Goal: Entertainment & Leisure: Consume media (video, audio)

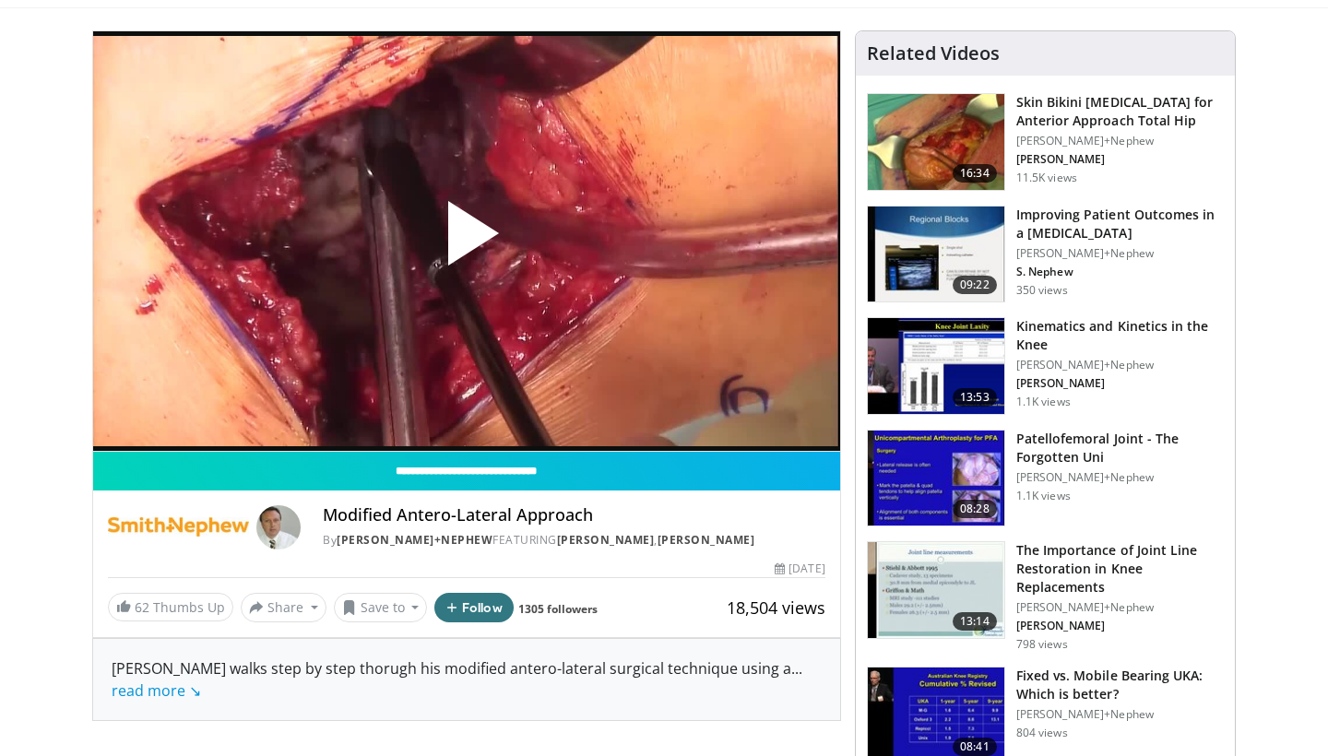
scroll to position [142, 0]
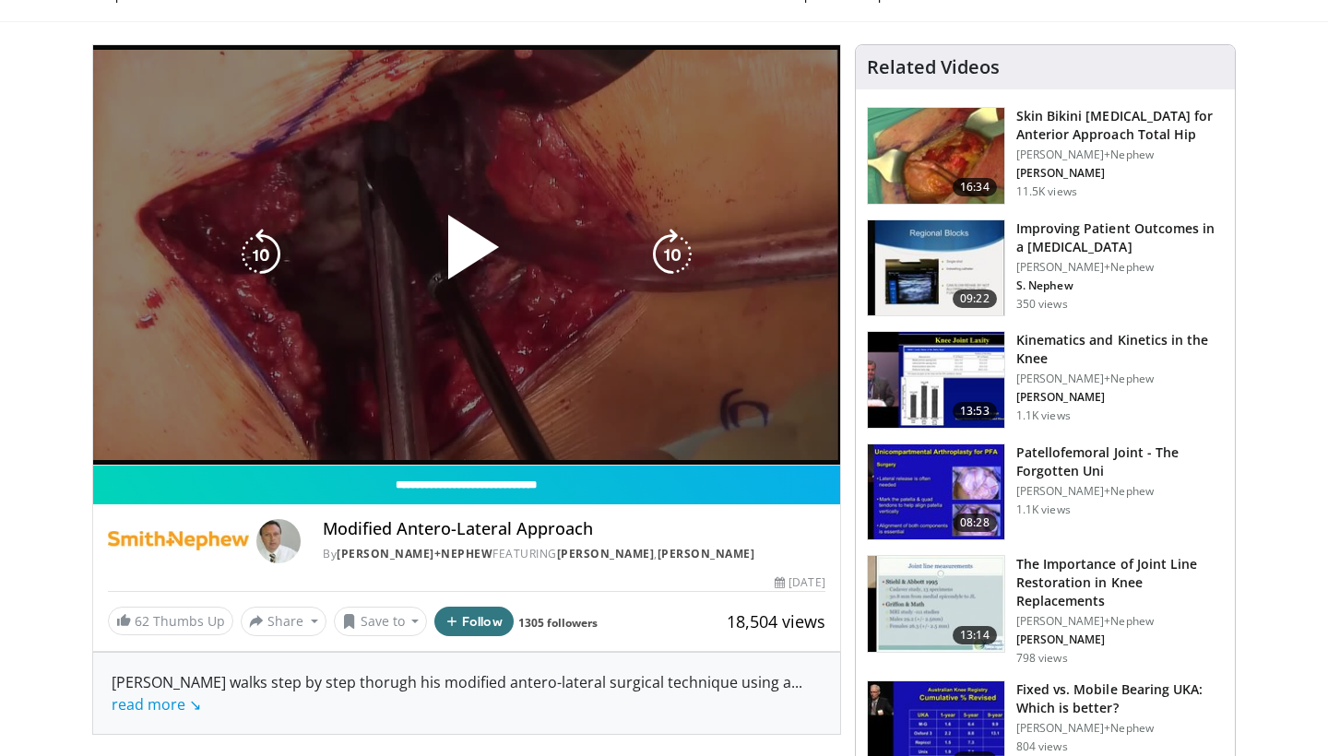
click at [467, 255] on span "Video Player" at bounding box center [467, 255] width 0 height 0
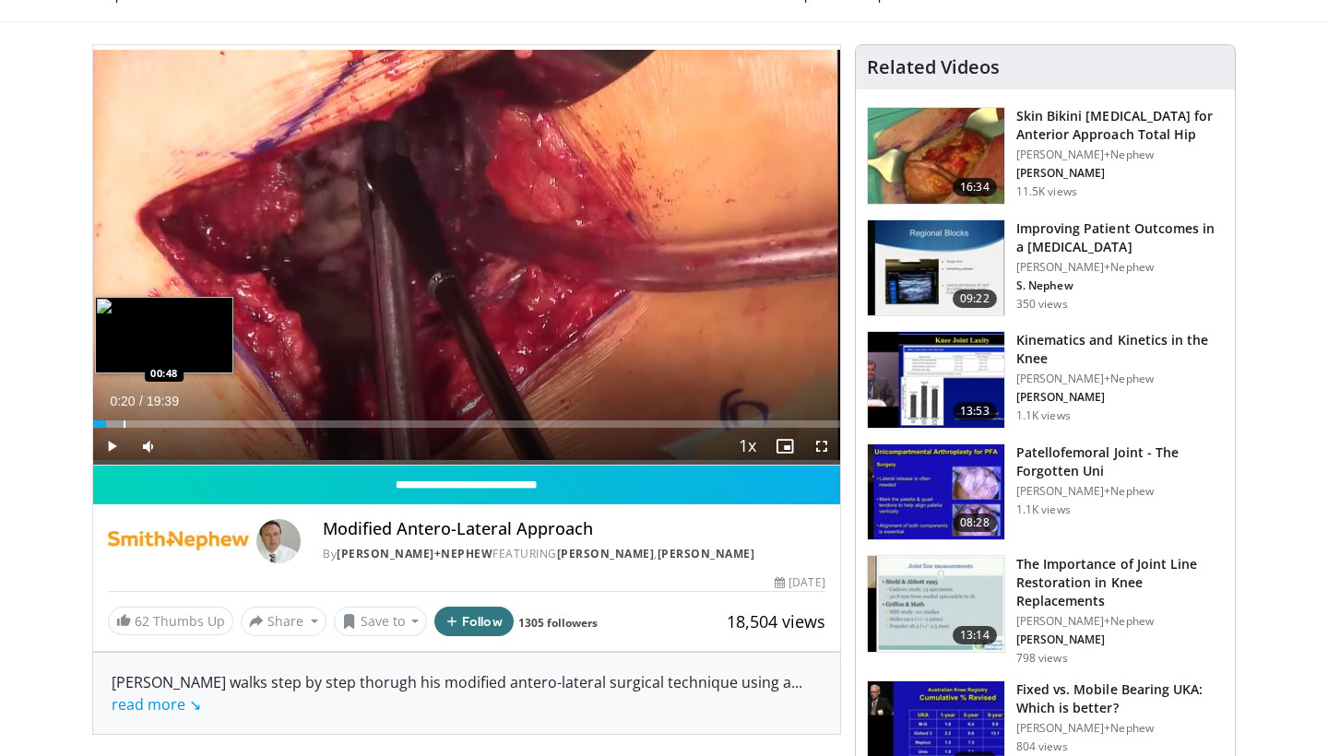
click at [124, 423] on div "Progress Bar" at bounding box center [125, 424] width 2 height 7
click at [149, 423] on div "Progress Bar" at bounding box center [150, 424] width 2 height 7
click at [165, 425] on div "Progress Bar" at bounding box center [166, 424] width 2 height 7
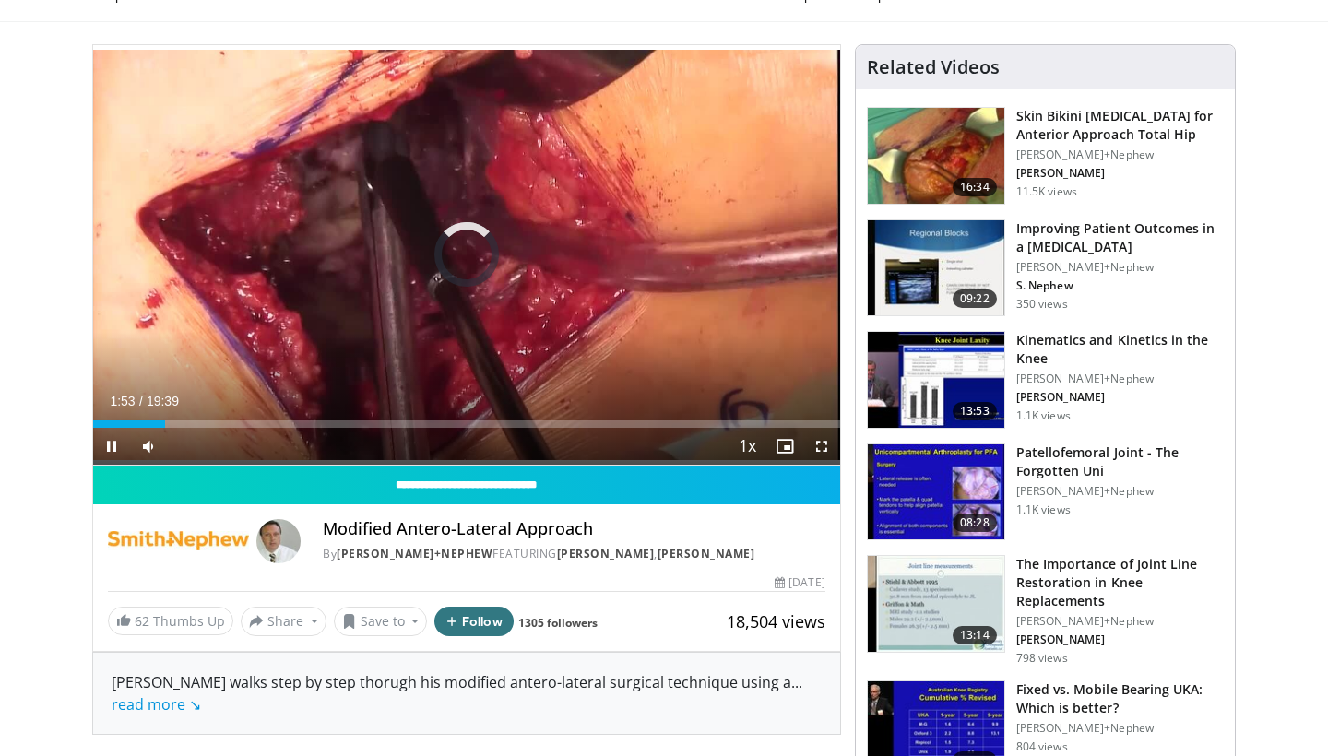
click at [115, 446] on span "Video Player" at bounding box center [111, 446] width 37 height 37
click at [978, 158] on img at bounding box center [936, 156] width 137 height 96
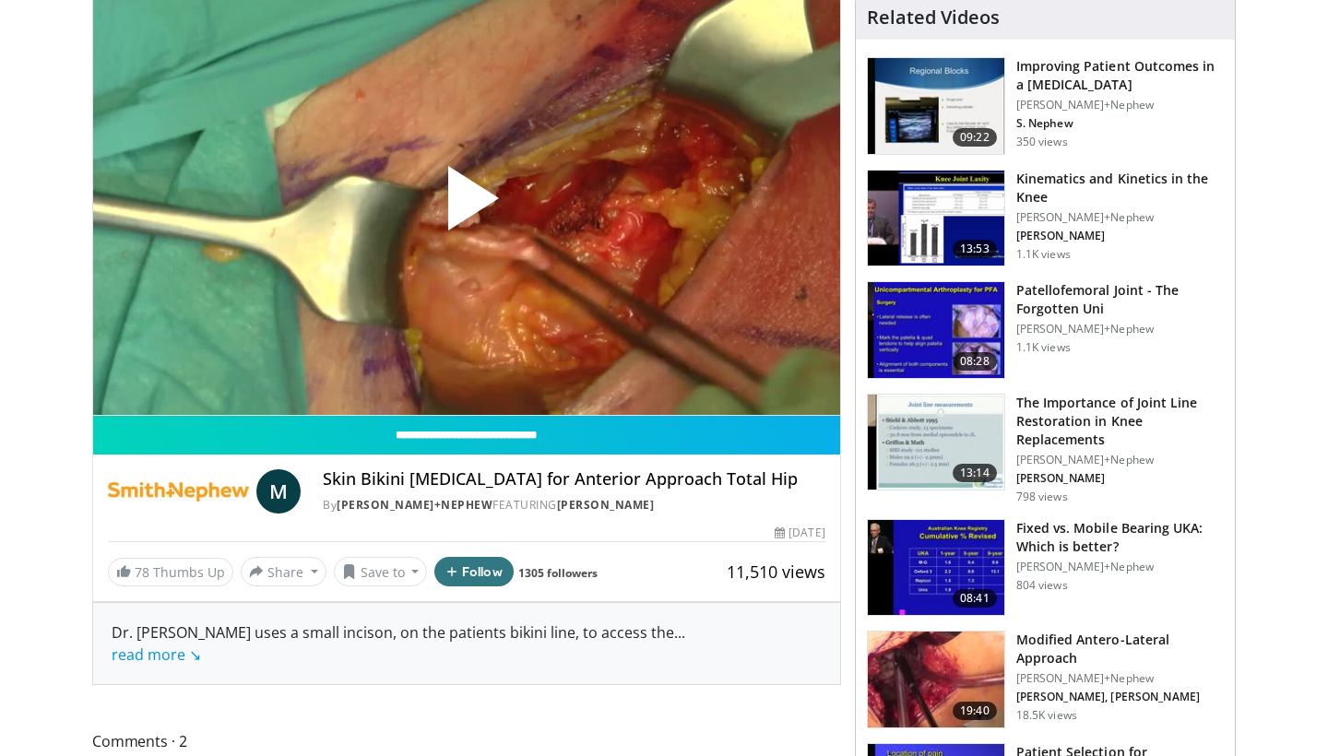
scroll to position [187, 0]
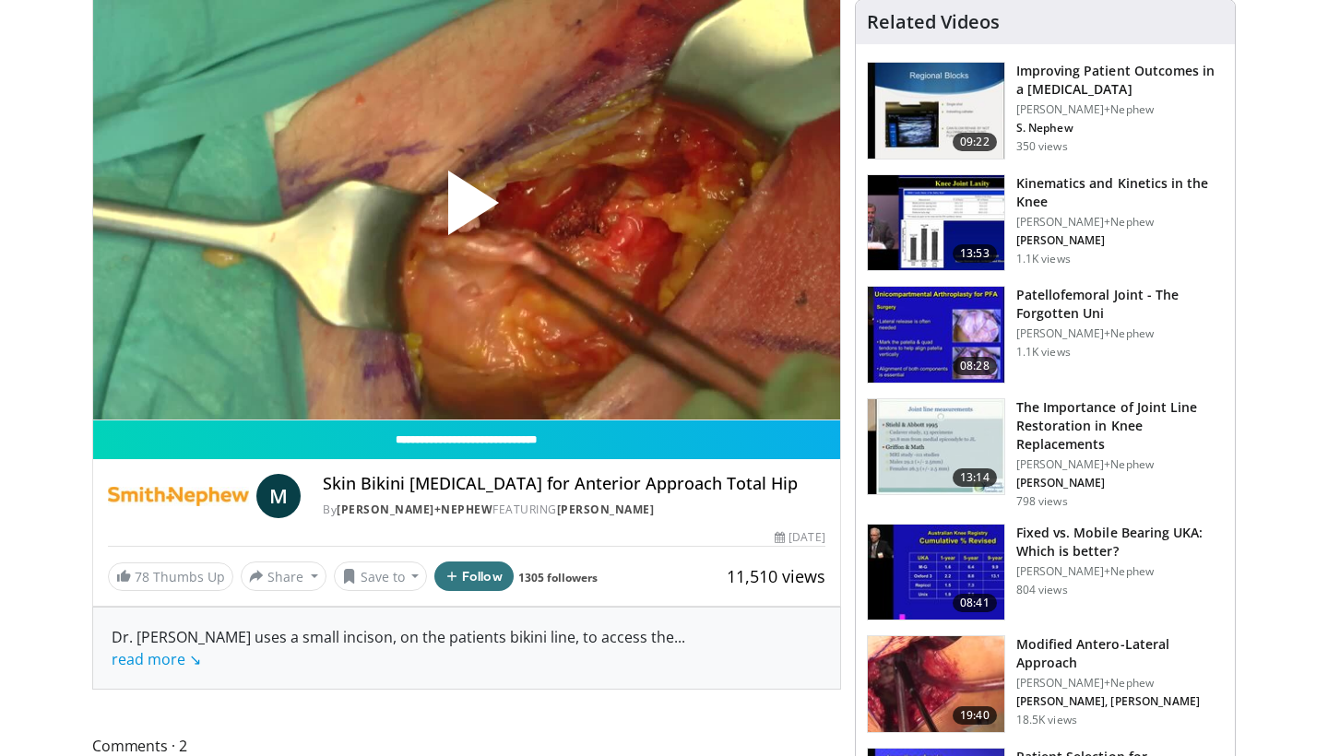
click at [467, 210] on span "Video Player" at bounding box center [467, 210] width 0 height 0
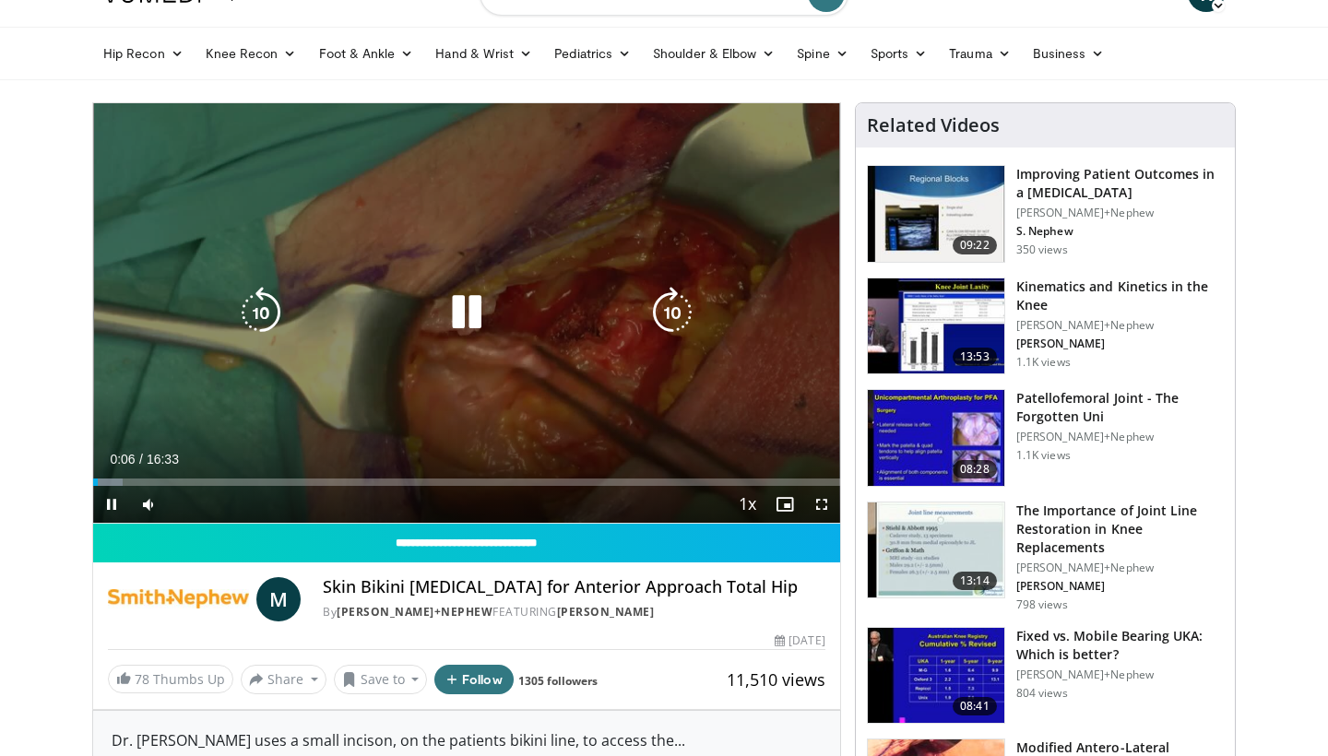
scroll to position [85, 0]
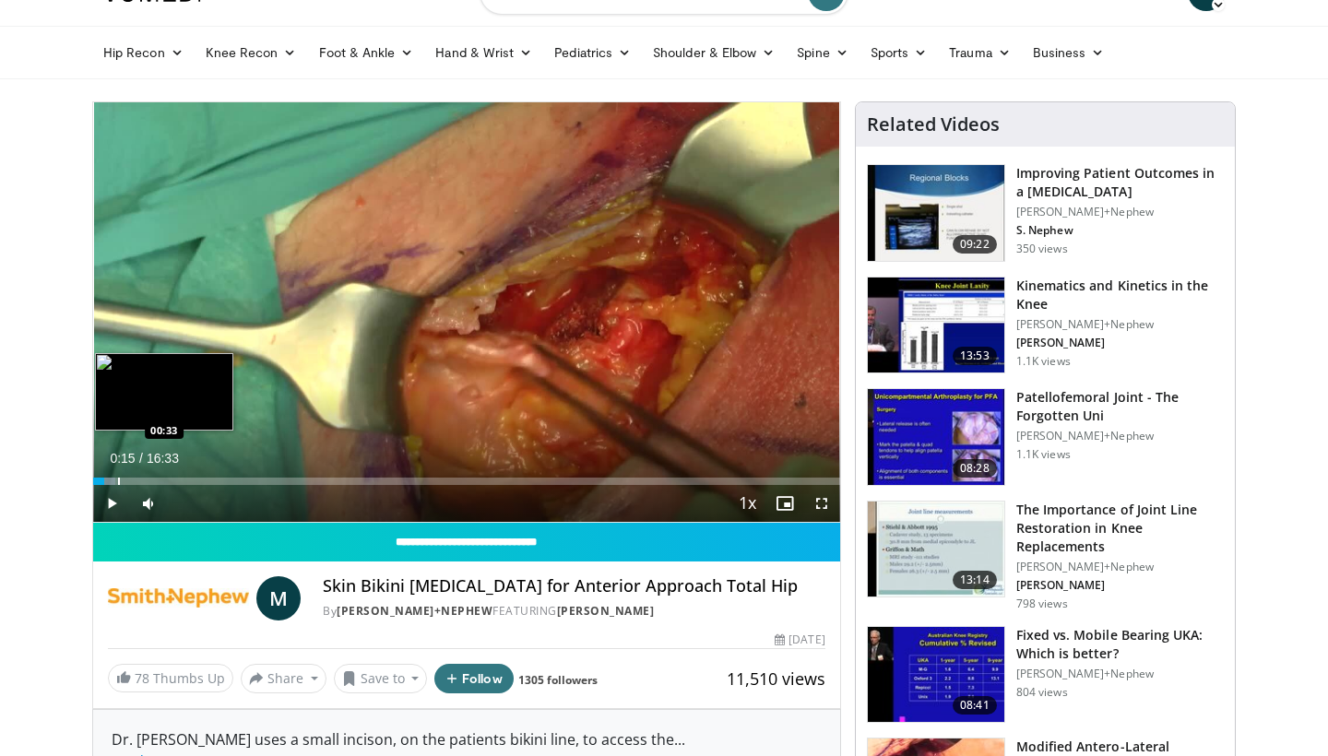
click at [118, 481] on div "Progress Bar" at bounding box center [119, 481] width 2 height 7
click at [129, 481] on div "Progress Bar" at bounding box center [130, 481] width 2 height 7
click at [144, 481] on div "Progress Bar" at bounding box center [145, 481] width 2 height 7
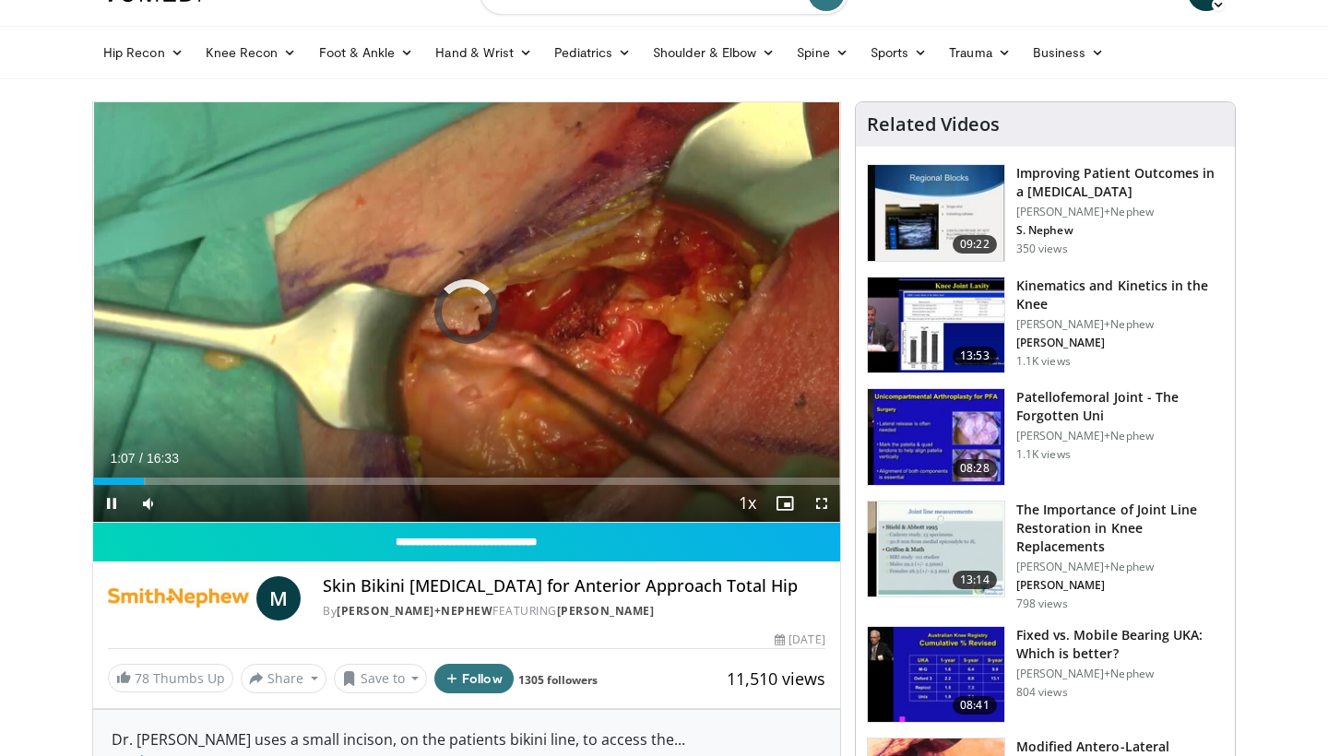
click at [109, 504] on span "Video Player" at bounding box center [111, 503] width 37 height 37
click at [111, 504] on span "Video Player" at bounding box center [111, 503] width 37 height 37
click at [113, 499] on span "Video Player" at bounding box center [111, 503] width 37 height 37
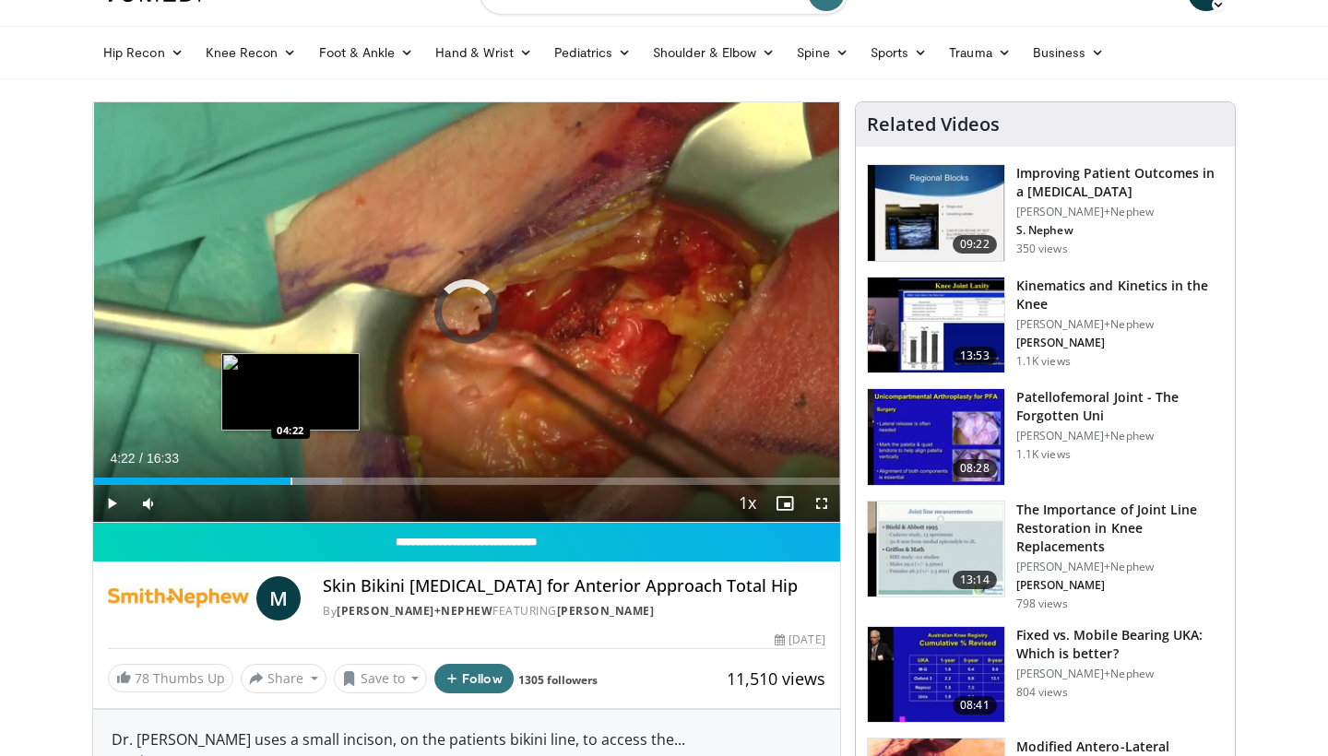
click at [291, 480] on div "Progress Bar" at bounding box center [292, 481] width 2 height 7
click at [288, 481] on div "Progress Bar" at bounding box center [289, 481] width 2 height 7
click at [280, 481] on div "Progress Bar" at bounding box center [281, 481] width 2 height 7
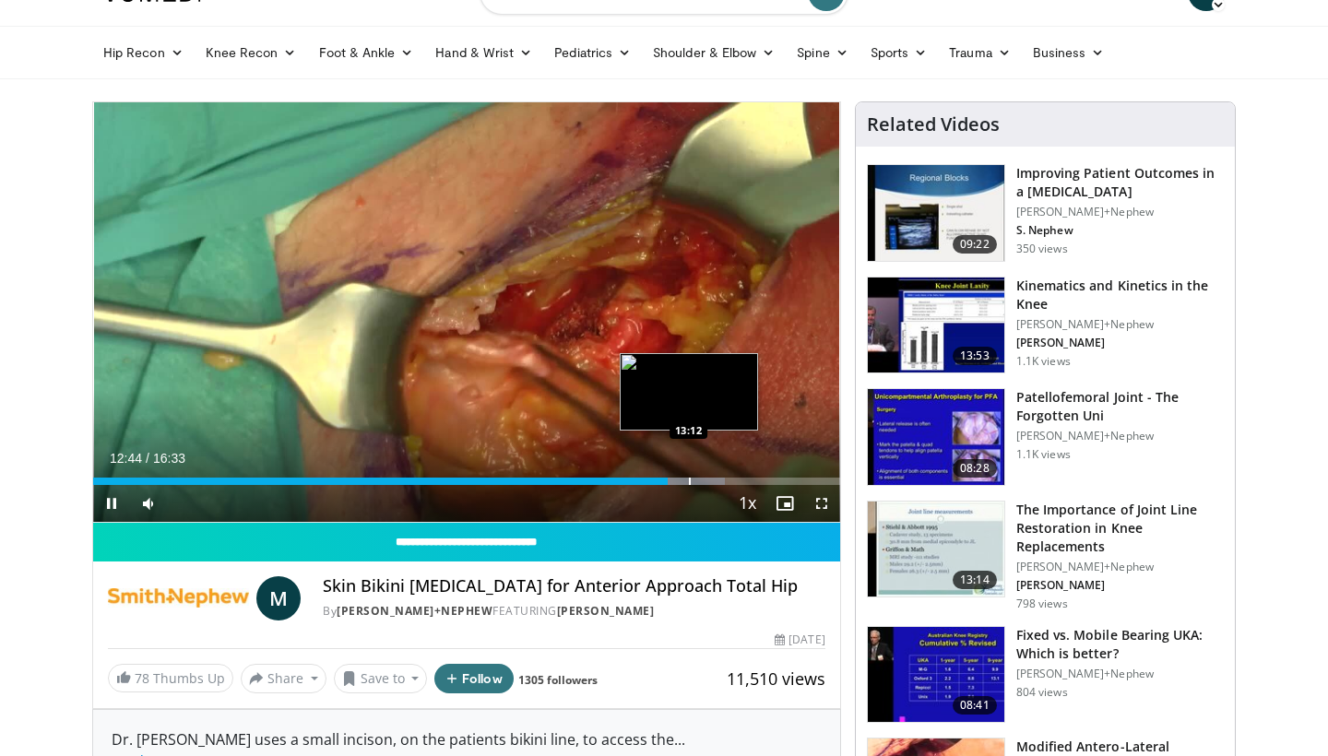
click at [689, 482] on div "Progress Bar" at bounding box center [690, 481] width 2 height 7
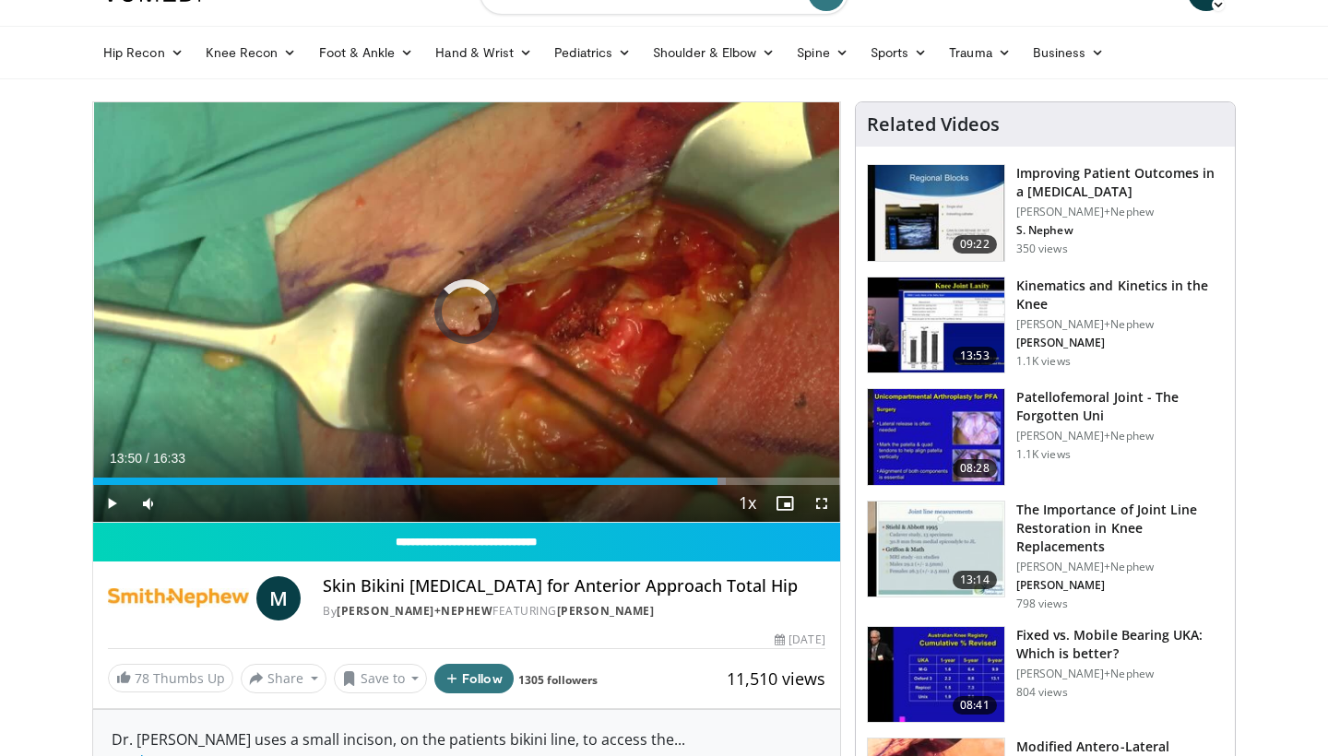
click at [718, 481] on div "Progress Bar" at bounding box center [719, 481] width 2 height 7
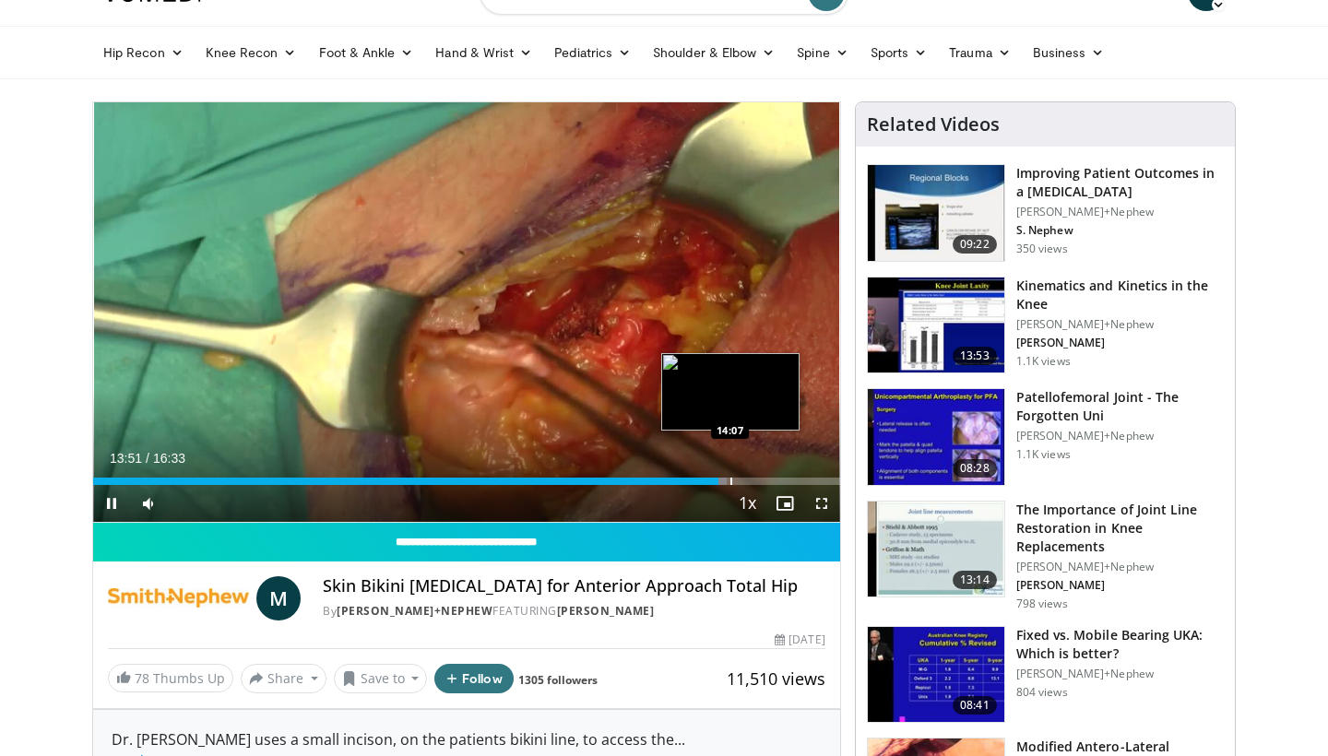
click at [731, 481] on div "Progress Bar" at bounding box center [732, 481] width 2 height 7
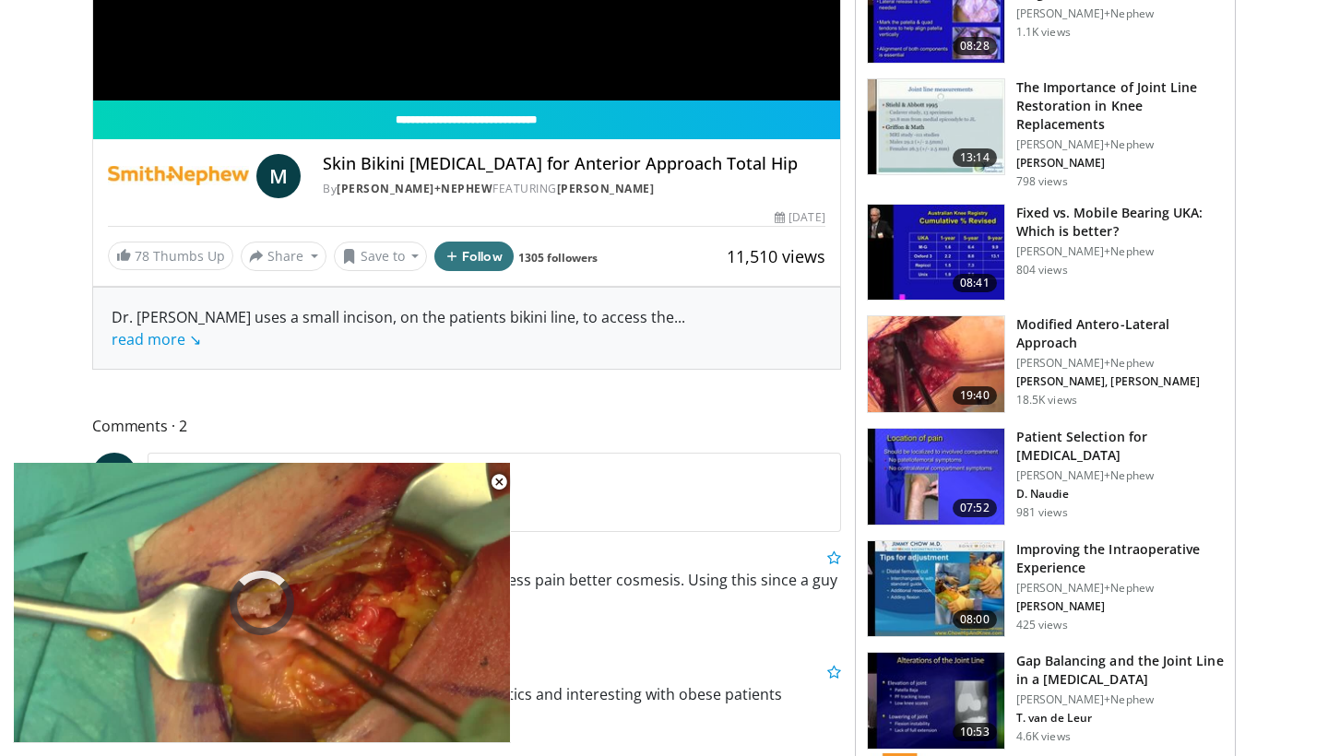
scroll to position [511, 0]
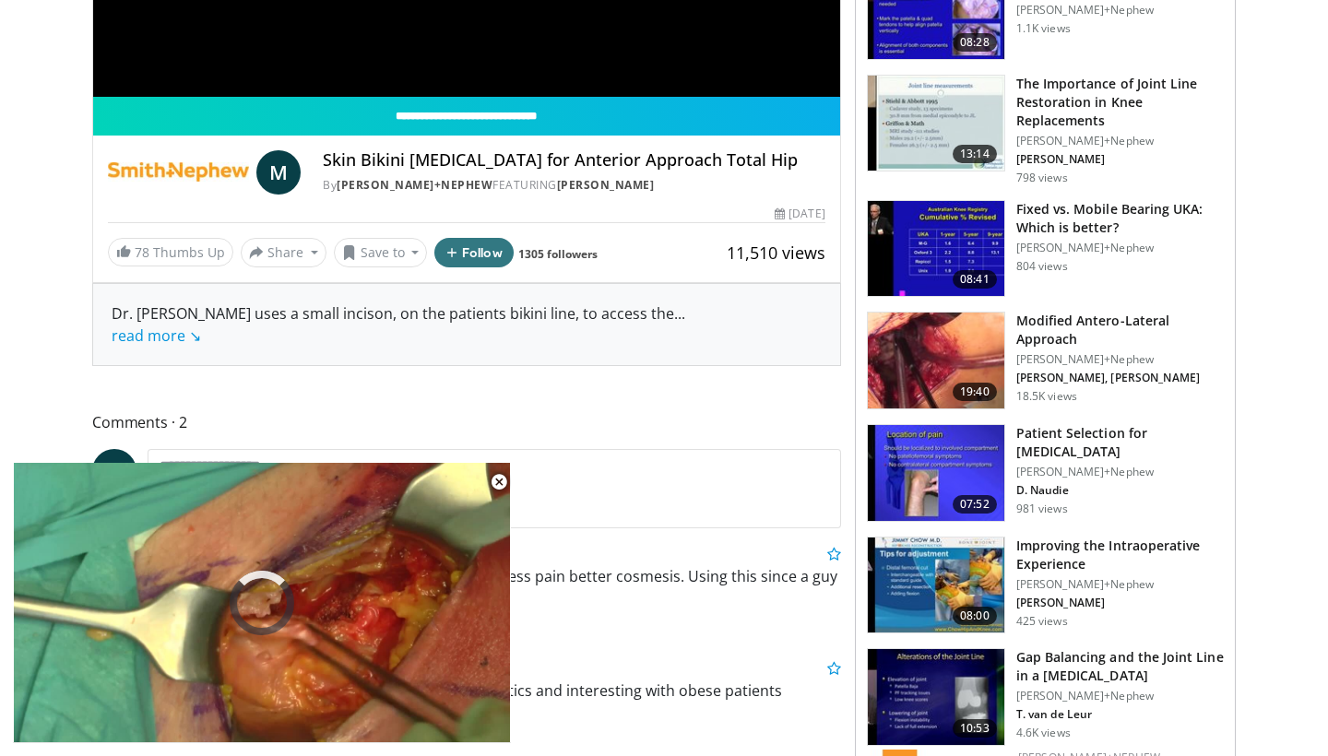
click at [965, 351] on img at bounding box center [936, 361] width 137 height 96
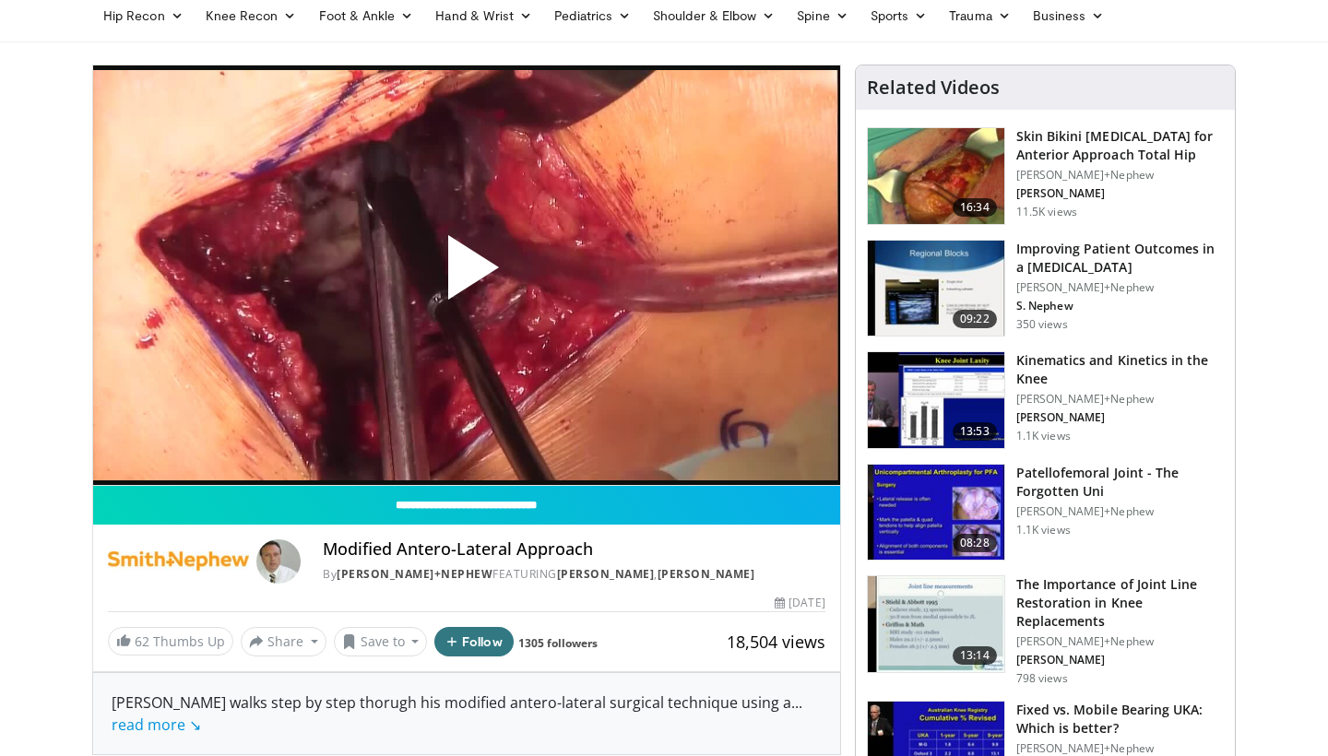
scroll to position [126, 0]
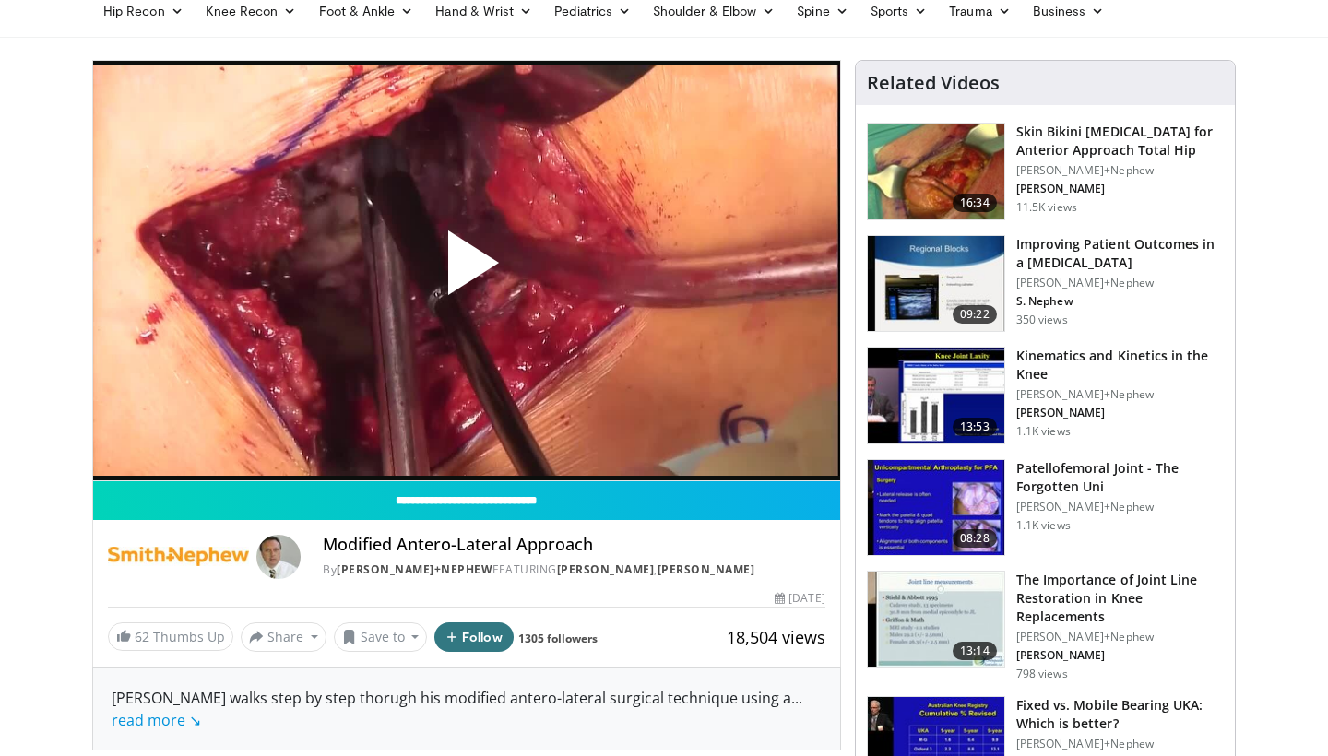
click at [467, 270] on span "Video Player" at bounding box center [467, 270] width 0 height 0
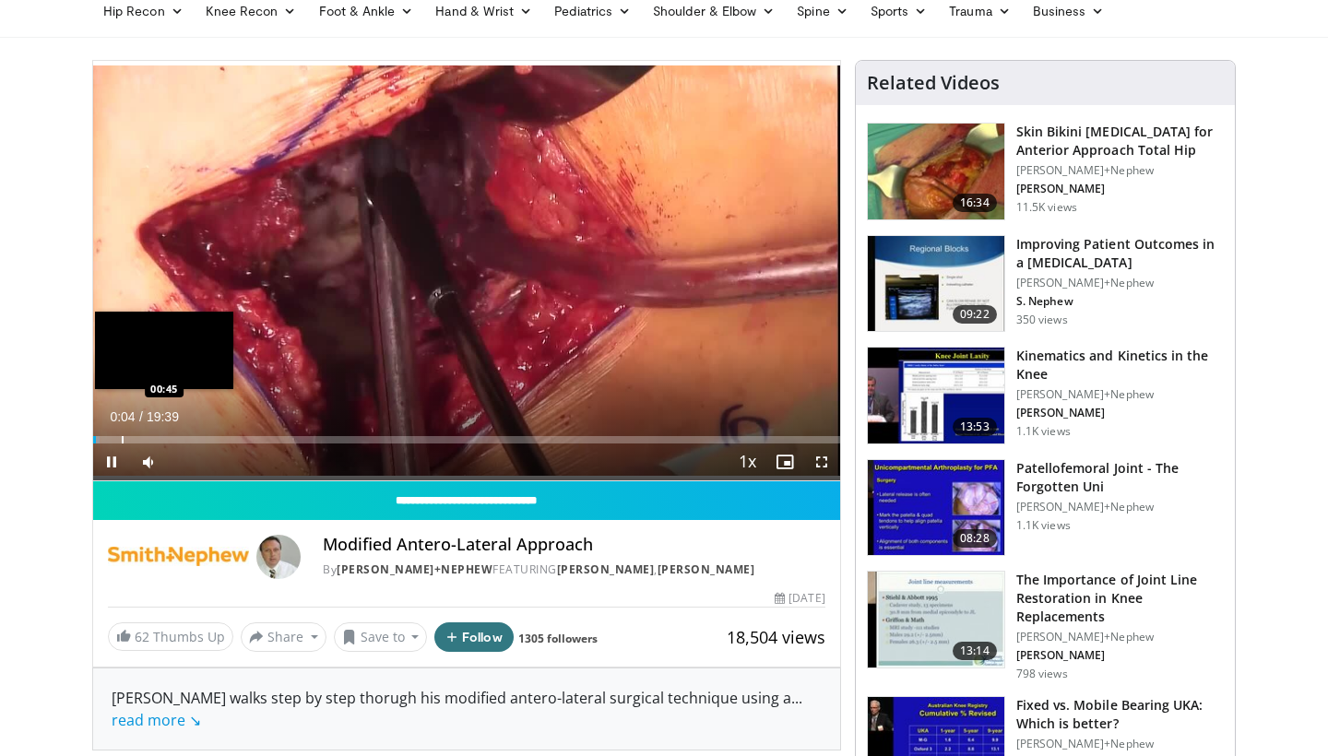
click at [122, 436] on div "Progress Bar" at bounding box center [123, 439] width 2 height 7
click at [164, 439] on div "Progress Bar" at bounding box center [165, 439] width 2 height 7
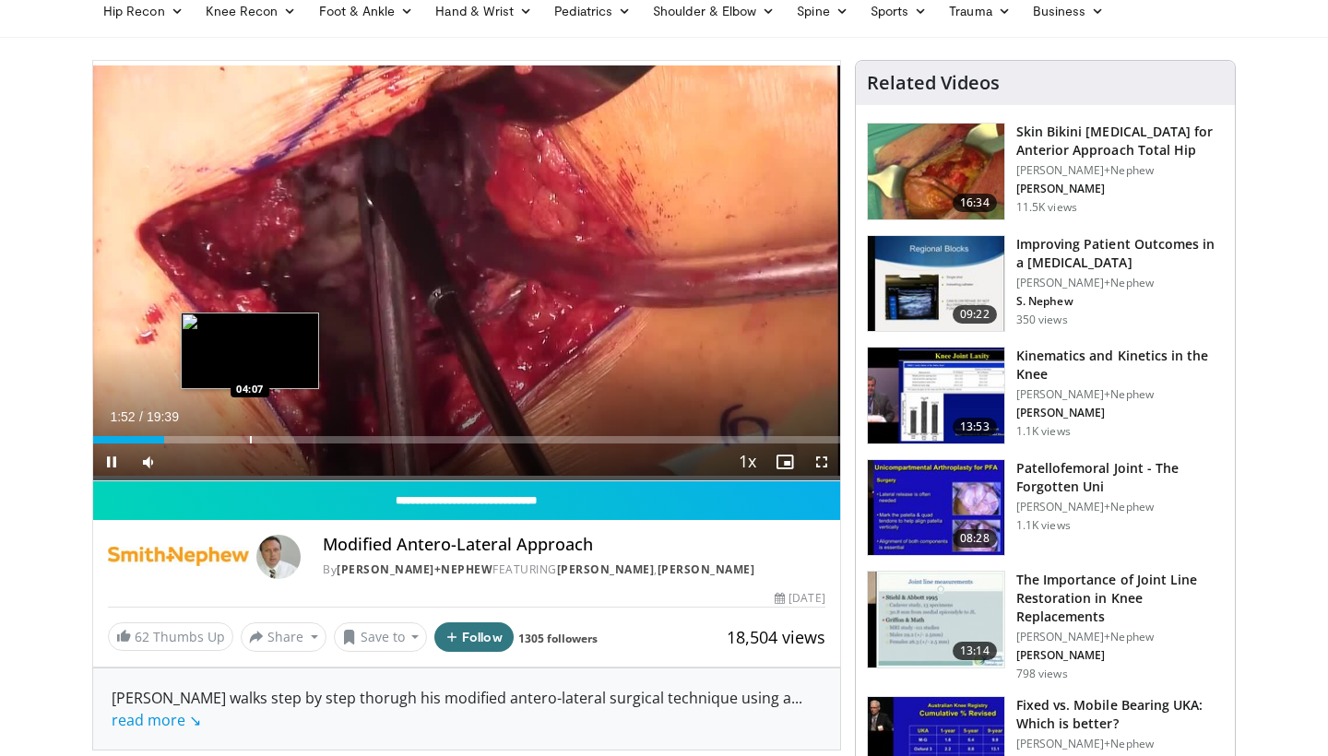
click at [250, 441] on div "Progress Bar" at bounding box center [251, 439] width 2 height 7
click at [344, 438] on video-js "**********" at bounding box center [466, 271] width 747 height 421
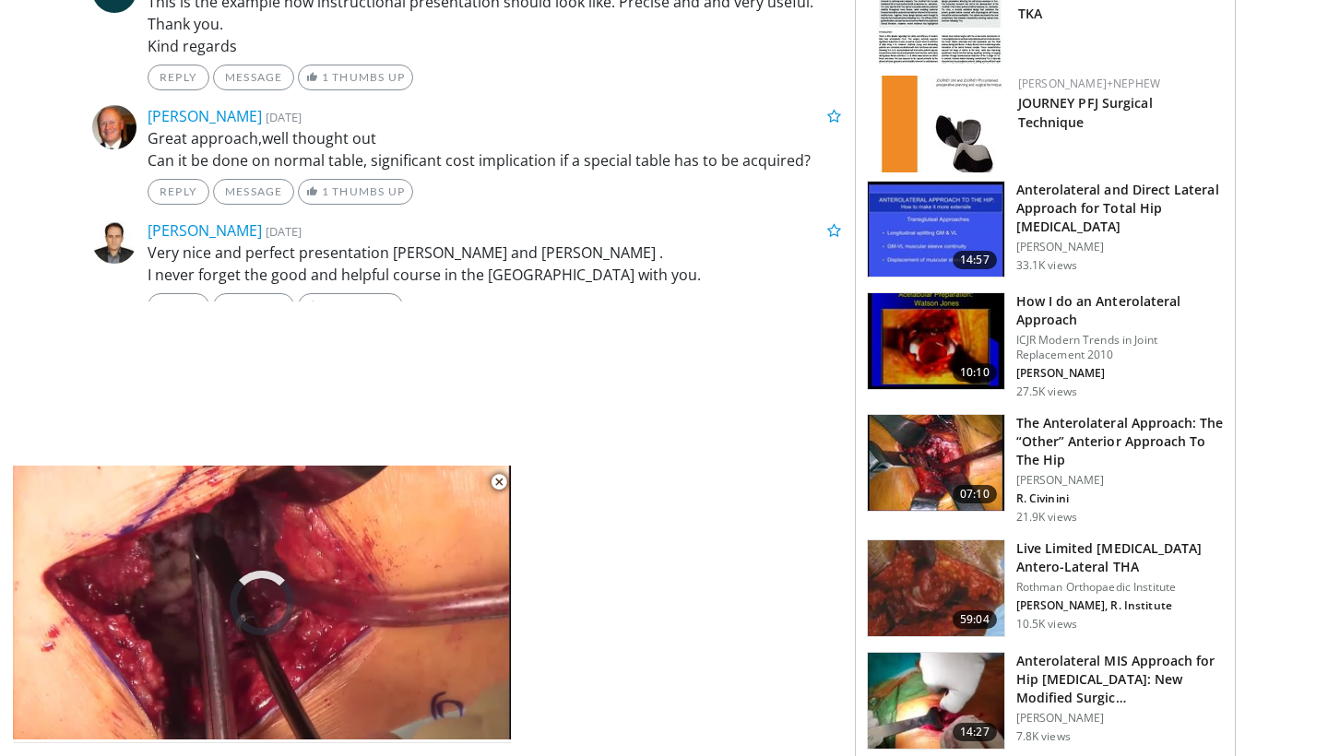
scroll to position [1404, 0]
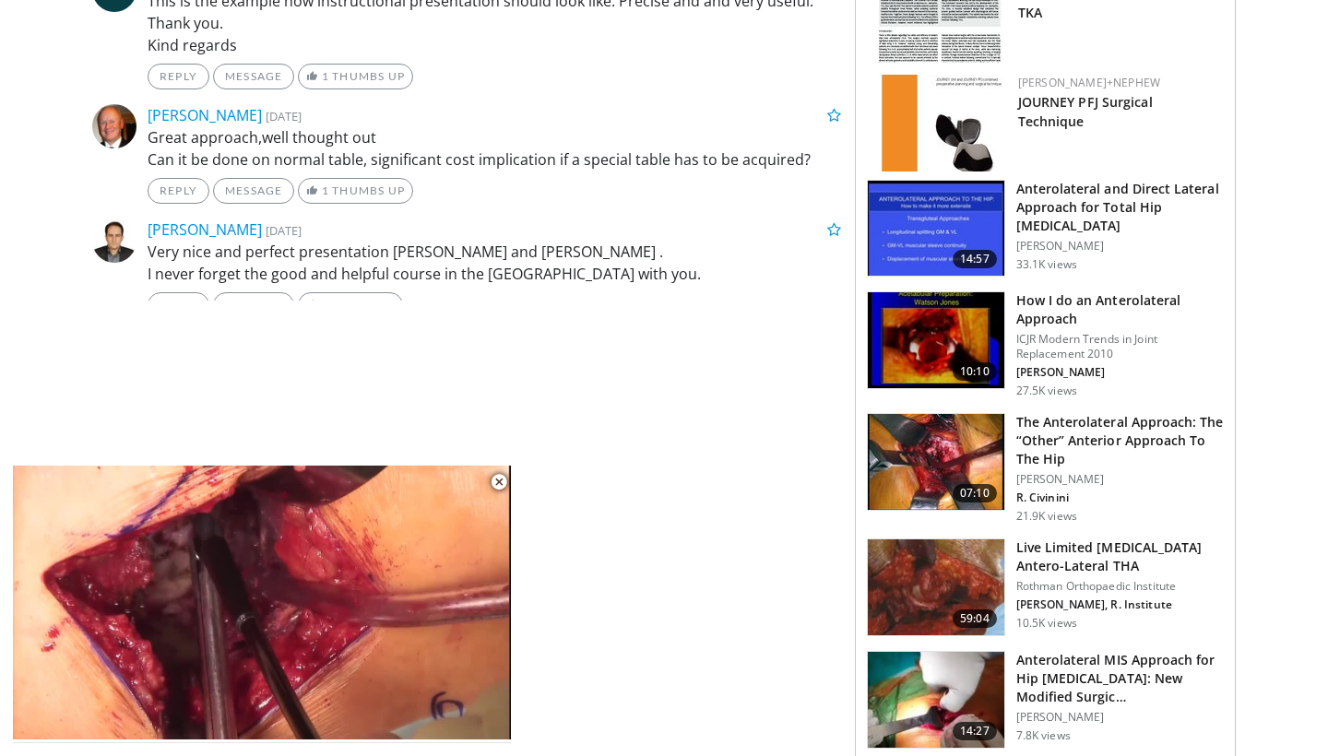
click at [939, 466] on img at bounding box center [936, 462] width 137 height 96
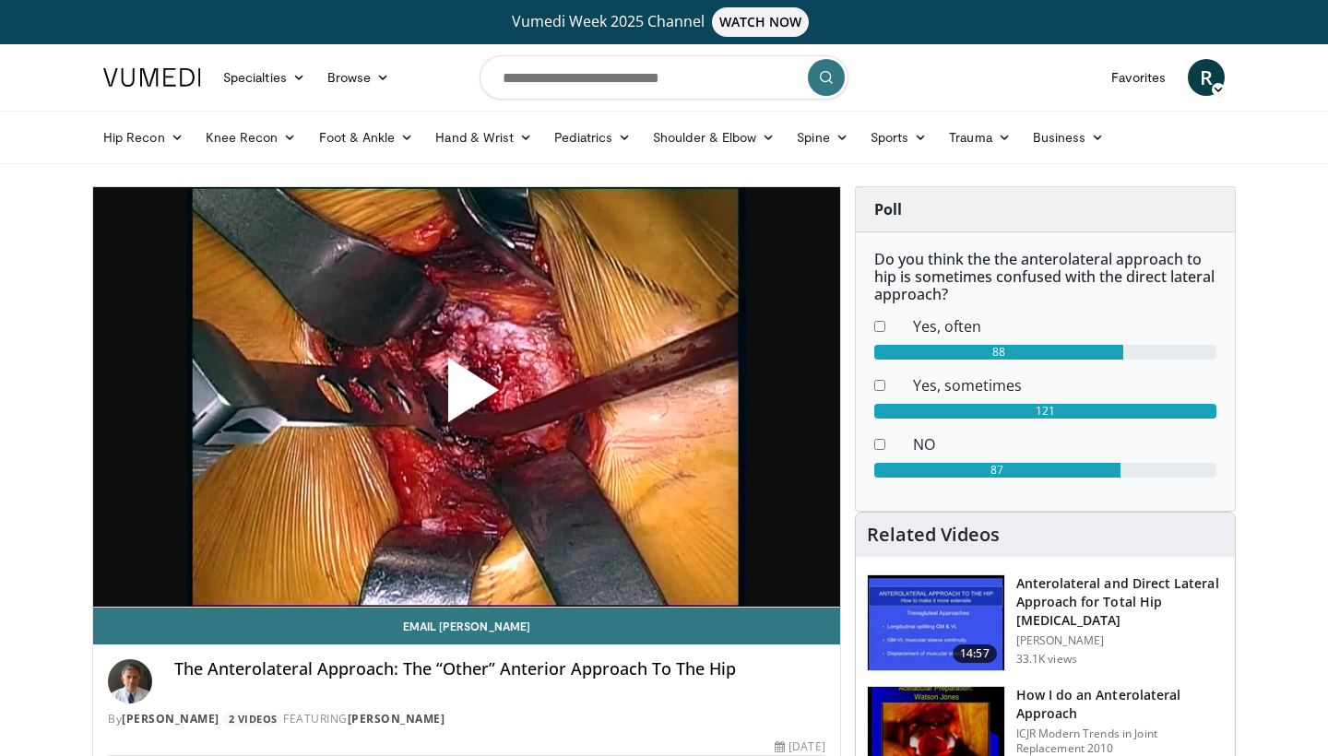
click at [467, 398] on span "Video Player" at bounding box center [467, 398] width 0 height 0
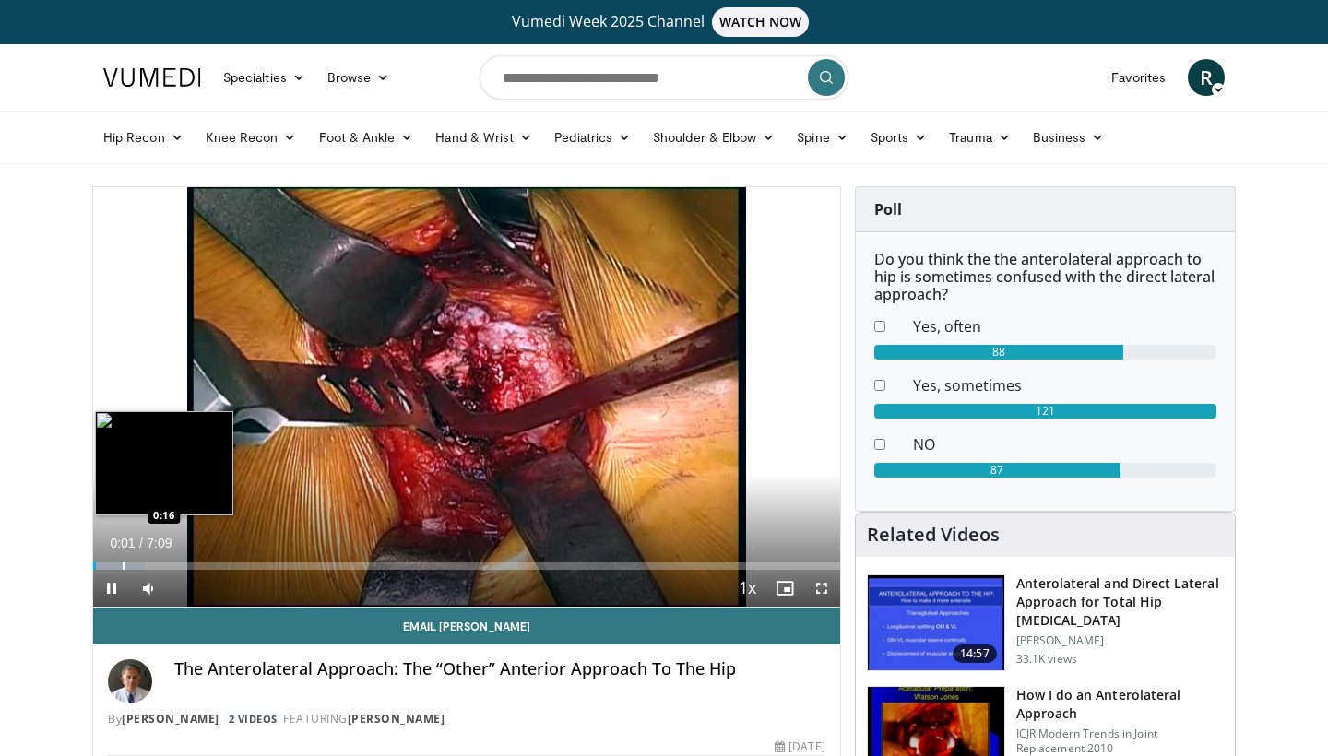
click at [123, 564] on div "Progress Bar" at bounding box center [124, 566] width 2 height 7
click at [151, 565] on div "Progress Bar" at bounding box center [152, 566] width 2 height 7
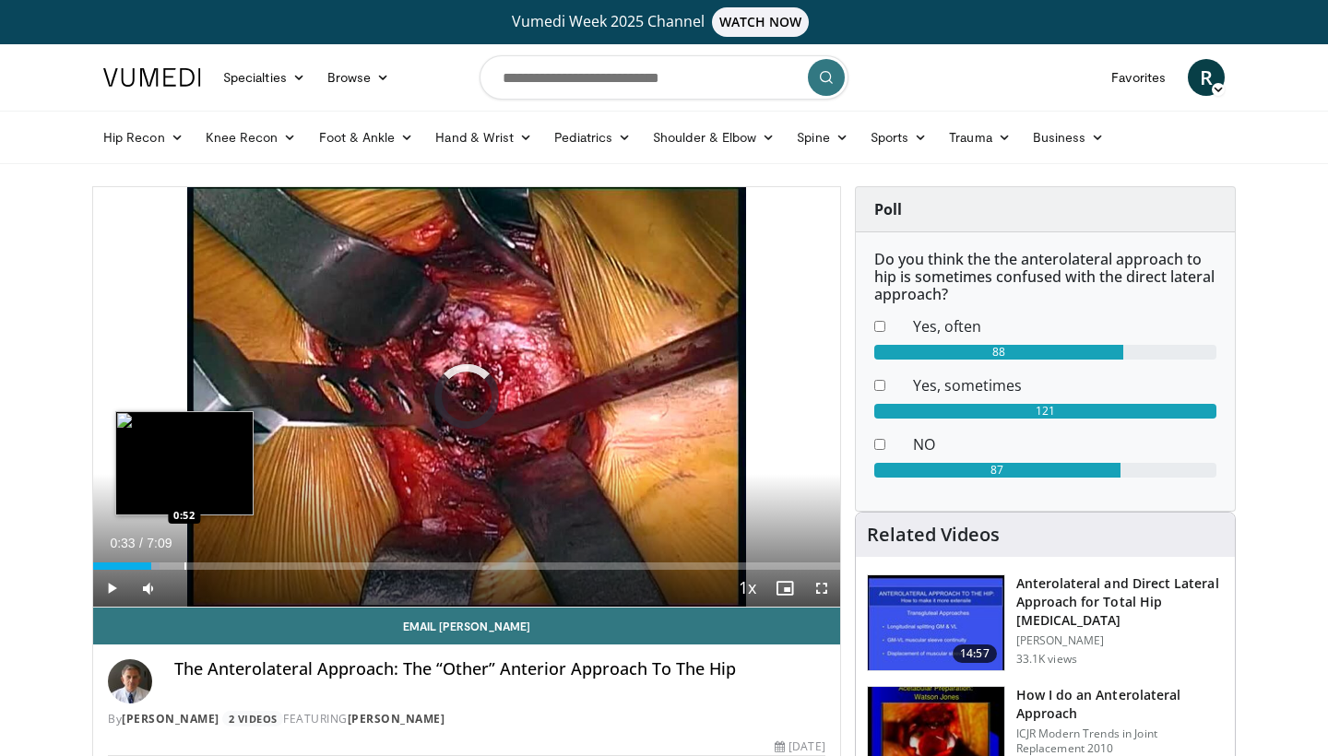
click at [184, 568] on div "Progress Bar" at bounding box center [185, 566] width 2 height 7
click at [212, 565] on div "Progress Bar" at bounding box center [213, 566] width 2 height 7
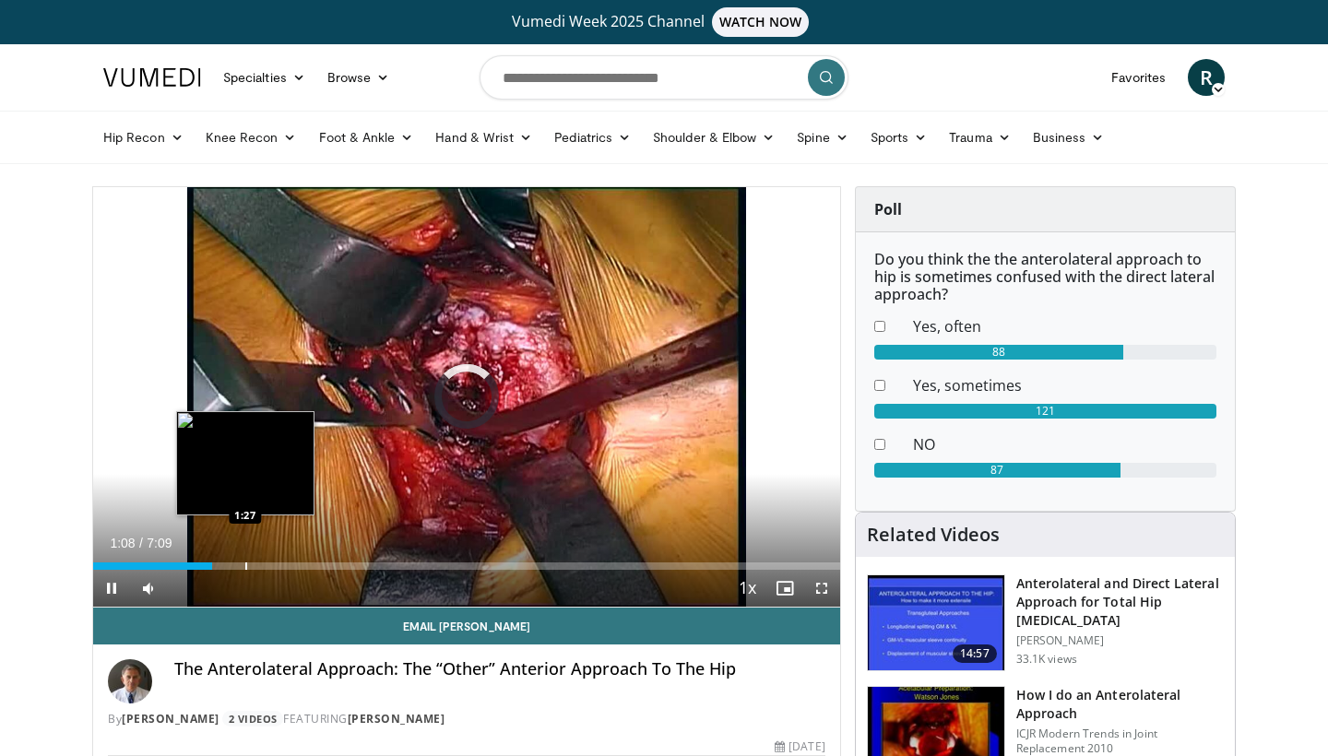
click at [246, 563] on div "Progress Bar" at bounding box center [246, 566] width 2 height 7
click at [255, 563] on div "Loaded : 18.97% 1:27 1:33" at bounding box center [466, 566] width 747 height 7
click at [264, 563] on div "Progress Bar" at bounding box center [264, 566] width 2 height 7
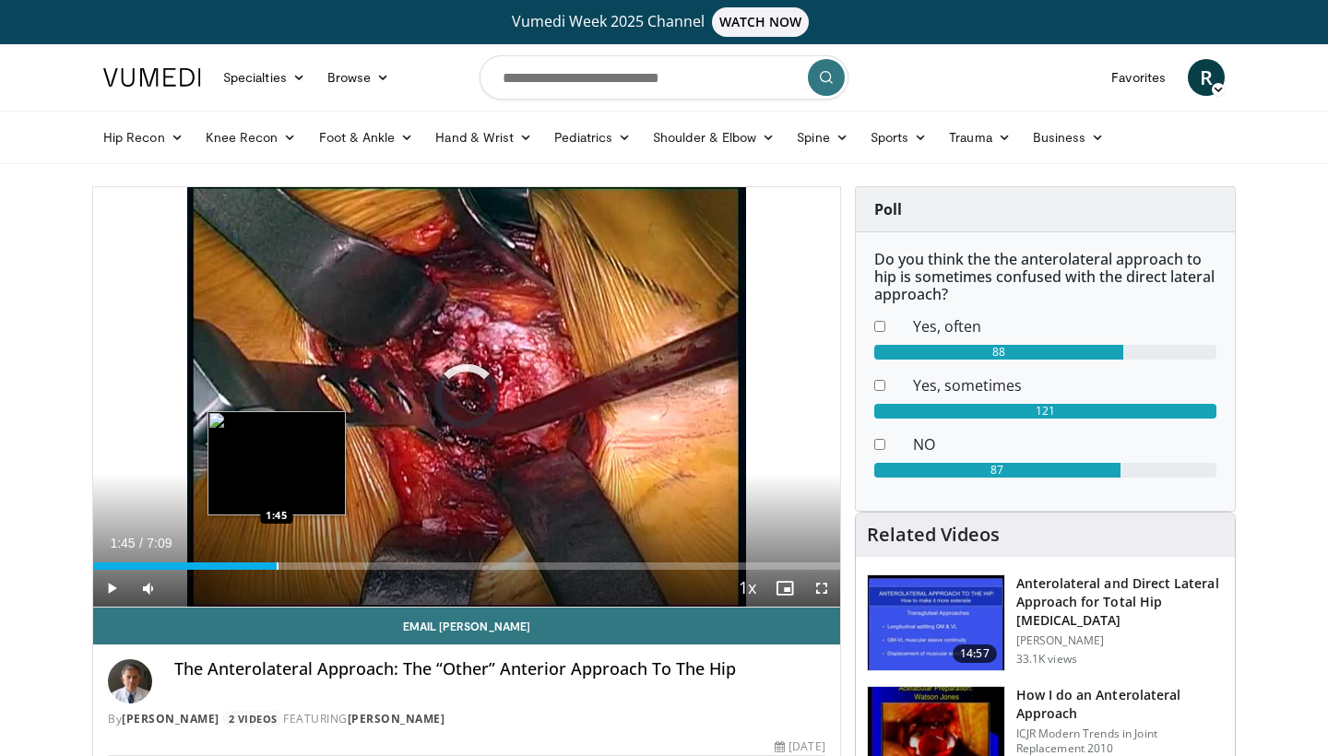
click at [277, 566] on div "Progress Bar" at bounding box center [278, 566] width 2 height 7
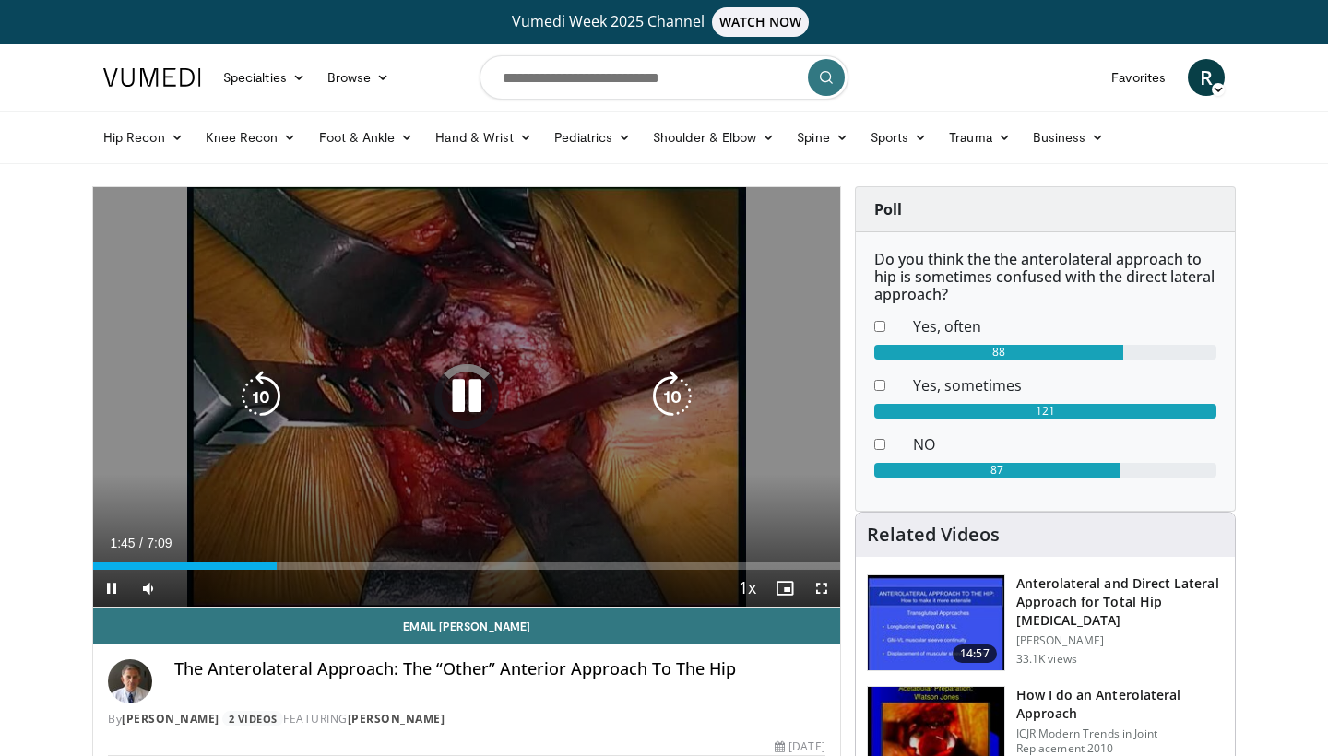
click at [442, 481] on div "10 seconds Tap to unmute" at bounding box center [466, 397] width 747 height 420
click at [459, 400] on icon "Video Player" at bounding box center [467, 397] width 52 height 52
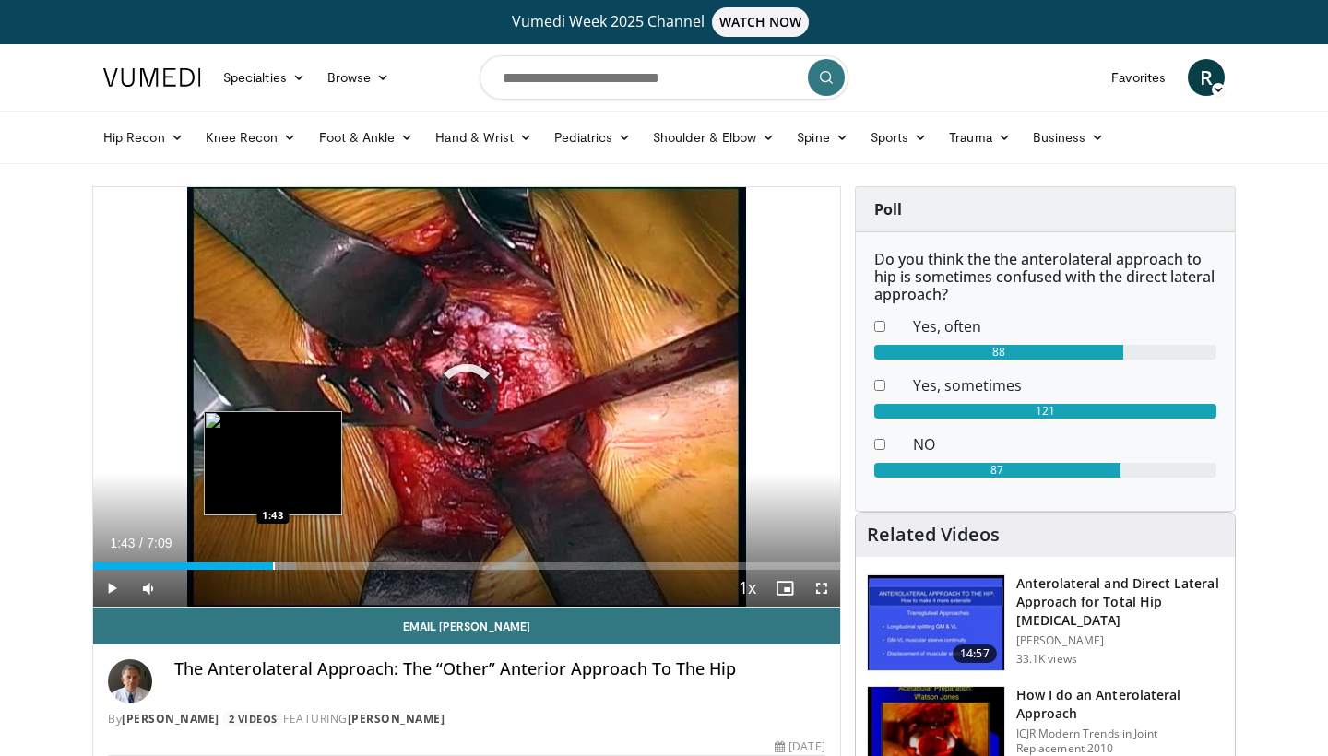
click at [273, 565] on div "Progress Bar" at bounding box center [274, 566] width 2 height 7
click at [256, 565] on div "Progress Bar" at bounding box center [257, 566] width 2 height 7
click at [261, 567] on div "Progress Bar" at bounding box center [262, 566] width 2 height 7
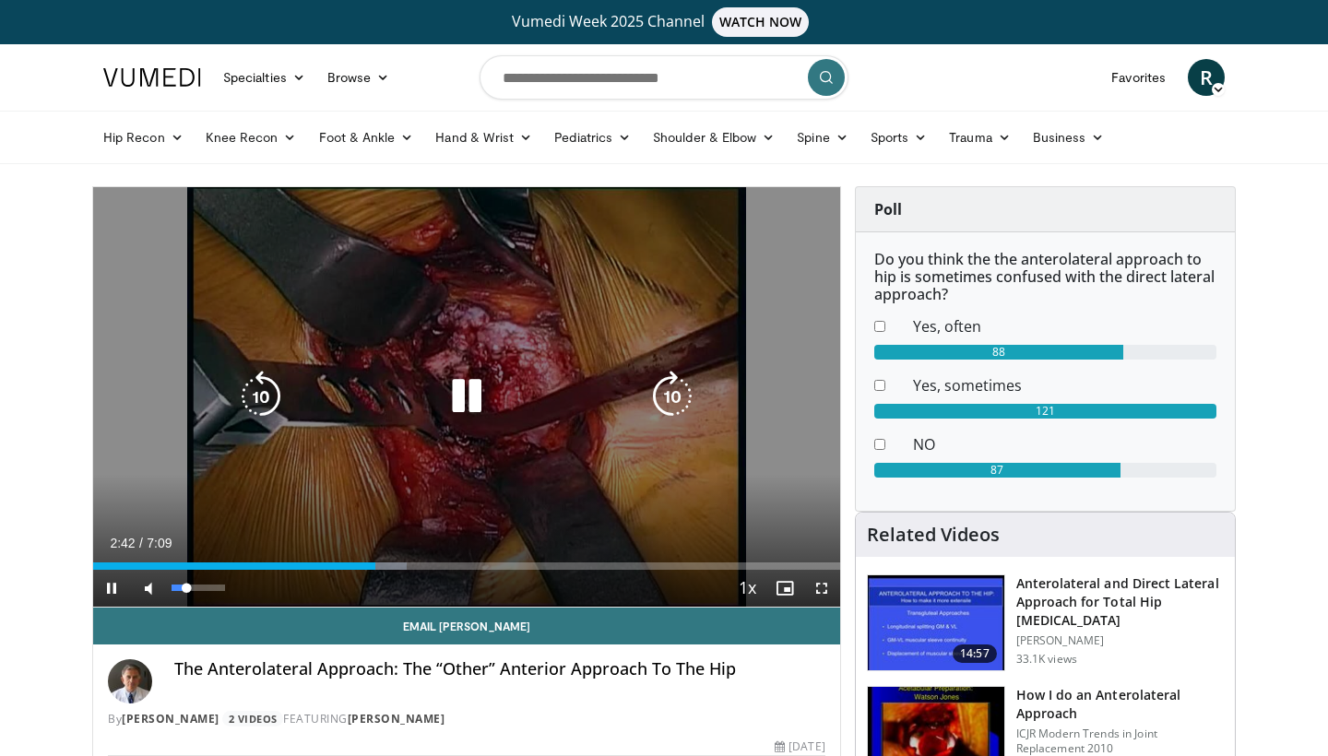
click at [186, 588] on div "Volume Level" at bounding box center [179, 588] width 15 height 6
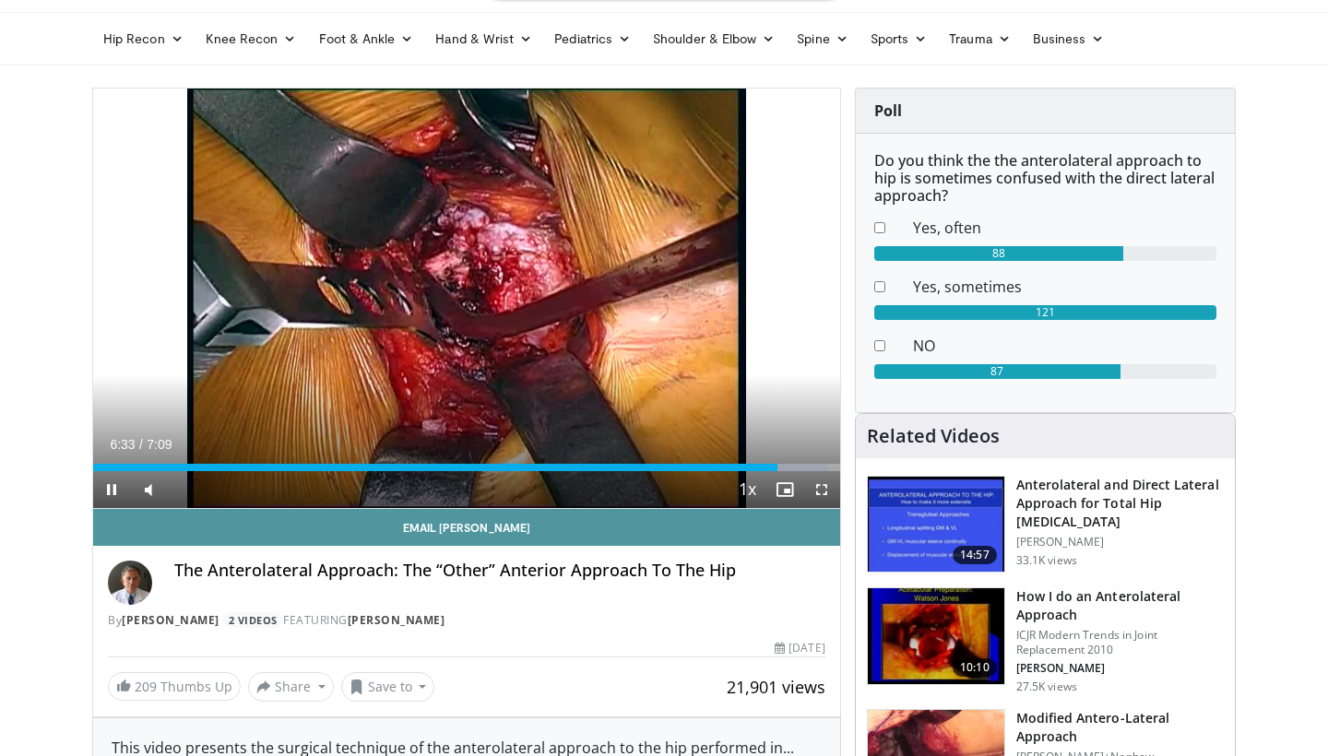
scroll to position [101, 0]
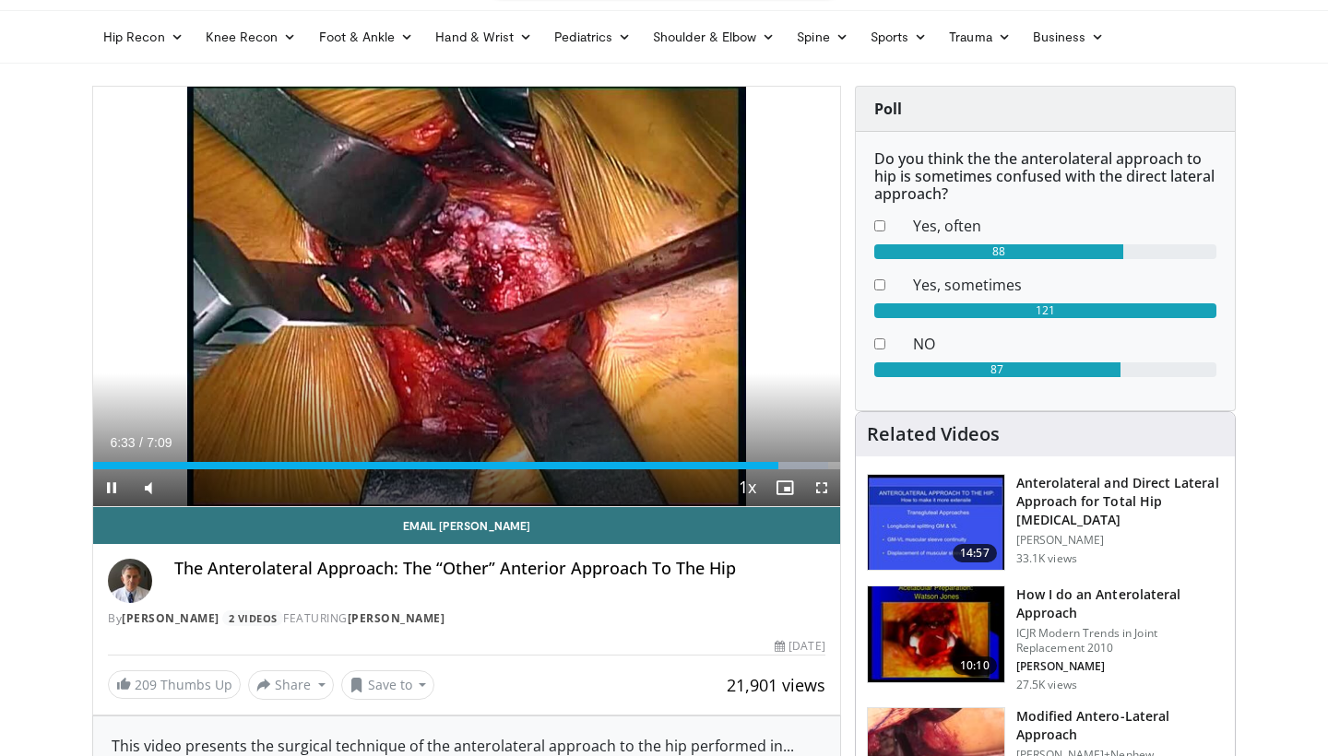
click at [113, 488] on span "Video Player" at bounding box center [111, 487] width 37 height 37
